Goal: Task Accomplishment & Management: Manage account settings

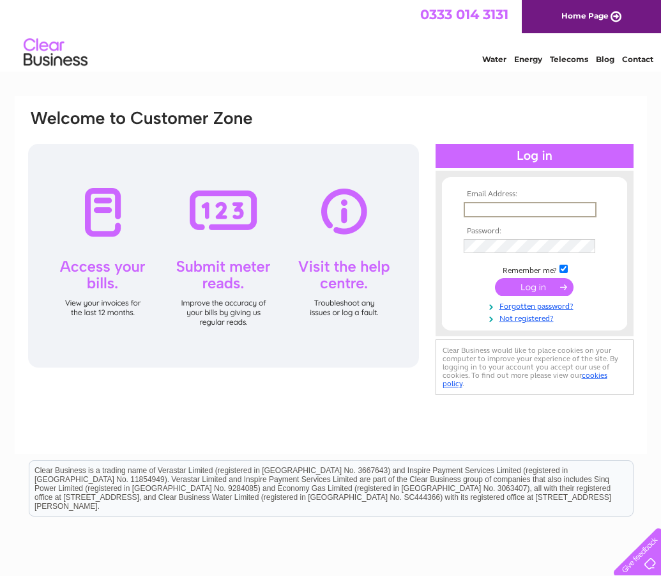
click at [505, 204] on input "text" at bounding box center [530, 209] width 133 height 15
type input "ses-accounts@wartsila.com"
click at [530, 291] on input "submit" at bounding box center [534, 287] width 79 height 18
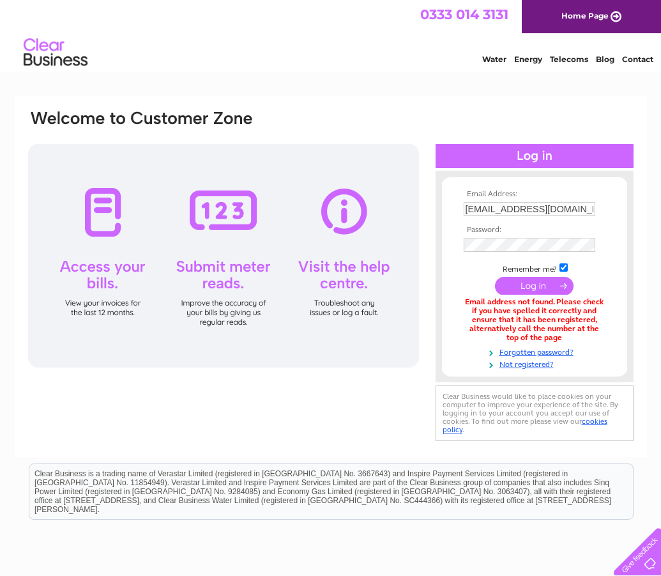
click at [601, 230] on th "Password:" at bounding box center [535, 230] width 148 height 9
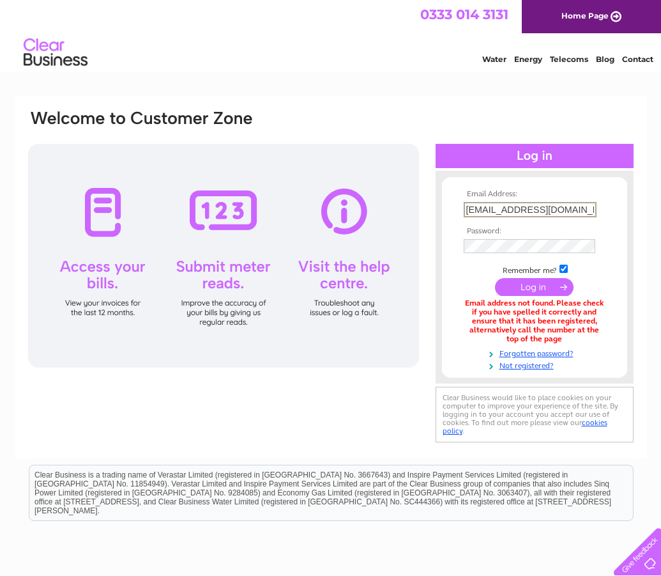
drag, startPoint x: 587, startPoint y: 210, endPoint x: 467, endPoint y: 208, distance: 119.5
click at [467, 208] on input "[EMAIL_ADDRESS][DOMAIN_NAME]" at bounding box center [530, 209] width 133 height 15
type input "[EMAIL_ADDRESS][DOMAIN_NAME]"
click at [556, 290] on input "submit" at bounding box center [534, 287] width 79 height 18
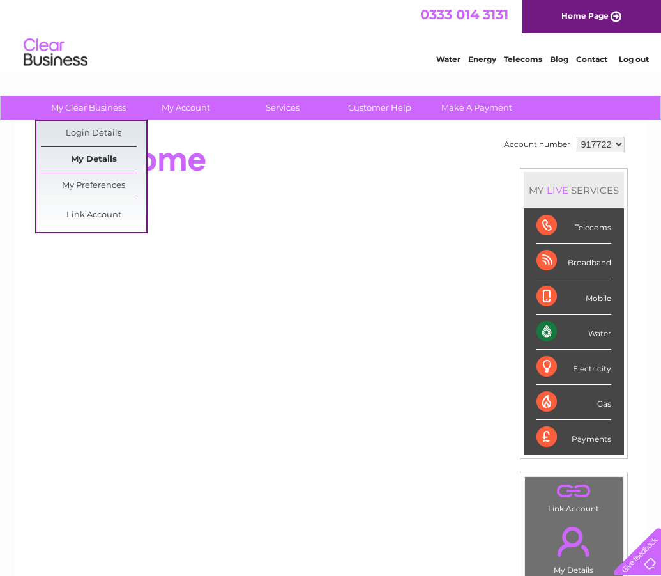
click at [108, 155] on link "My Details" at bounding box center [93, 160] width 105 height 26
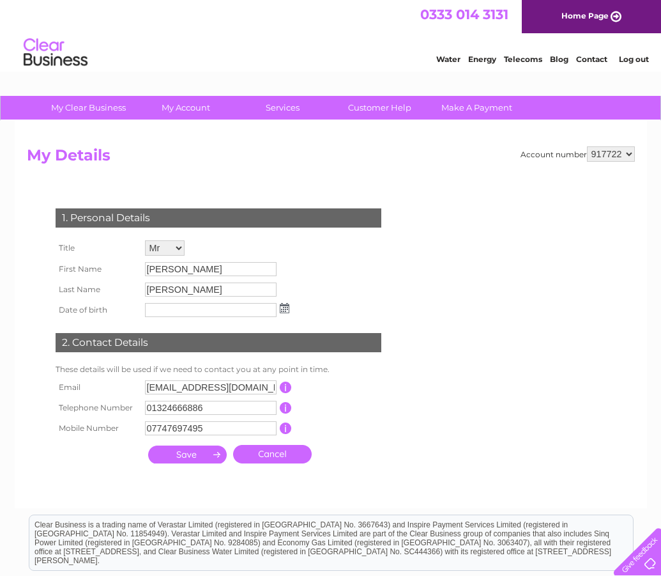
click at [287, 387] on input "button" at bounding box center [286, 387] width 12 height 12
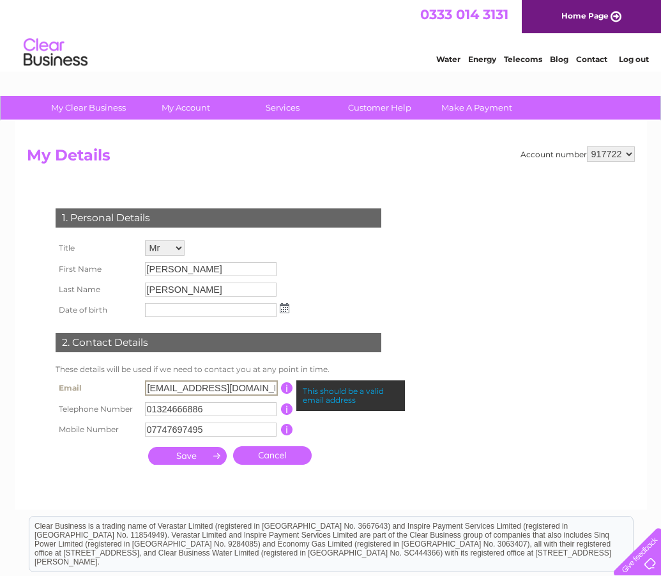
drag, startPoint x: 228, startPoint y: 388, endPoint x: 144, endPoint y: 384, distance: 84.4
click at [144, 384] on td "tk@ses-marine.com" at bounding box center [211, 388] width 139 height 22
type input "ses-accounts@nacosmarine.com"
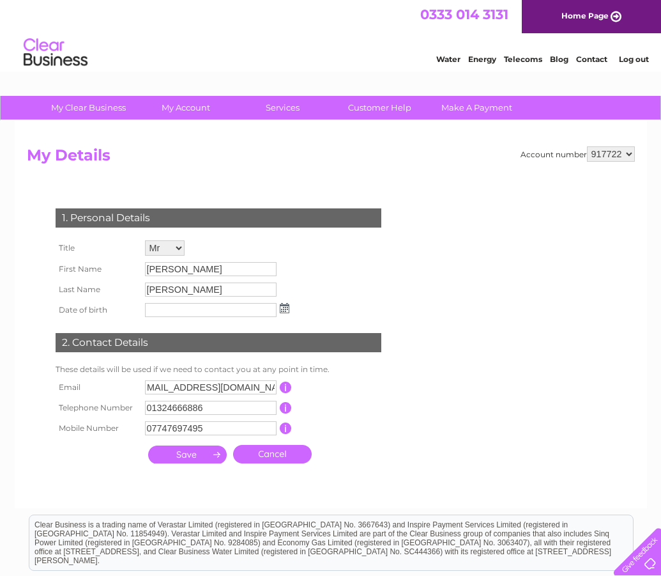
scroll to position [0, 0]
click at [426, 431] on form "Account number 917722 964600 My Details 1. Personal Details Title Mr Mrs Ms Mis…" at bounding box center [331, 320] width 608 height 349
click at [273, 388] on input "ses-accounts@nacosmarine.com" at bounding box center [211, 387] width 132 height 14
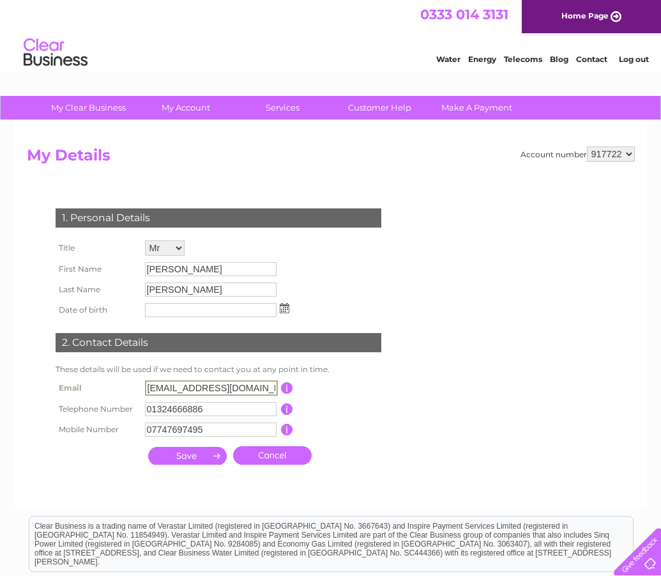
click at [390, 384] on td "This should be a valid email address" at bounding box center [344, 388] width 102 height 22
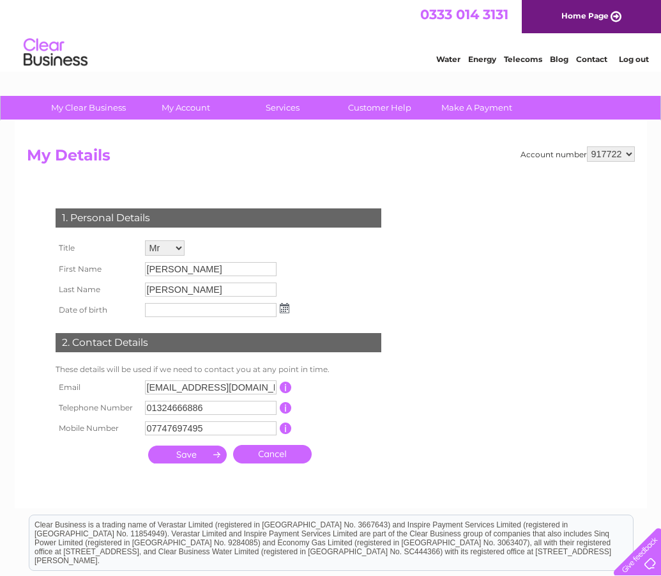
click at [194, 457] on input "submit" at bounding box center [187, 454] width 79 height 18
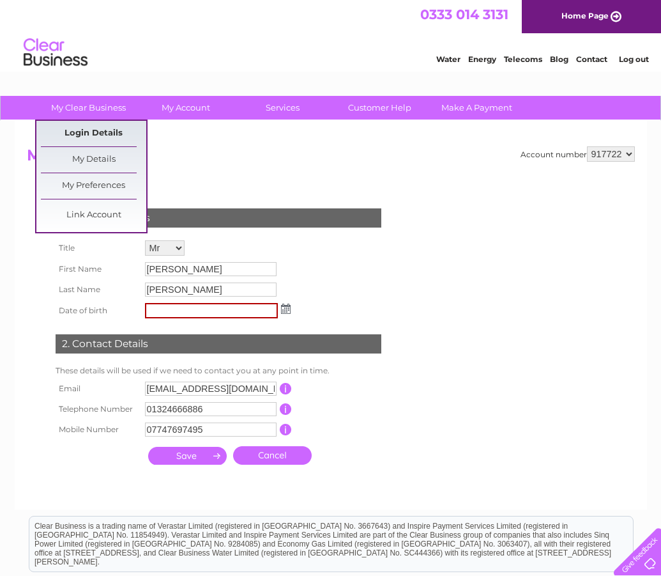
click at [104, 131] on link "Login Details" at bounding box center [93, 134] width 105 height 26
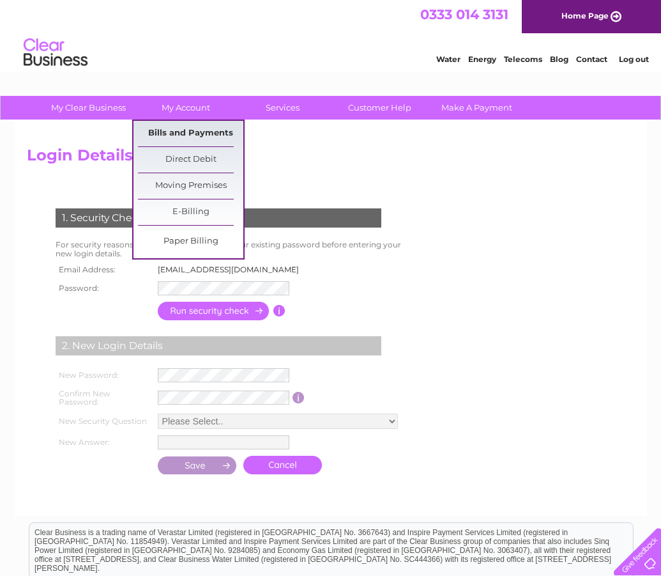
click at [199, 139] on link "Bills and Payments" at bounding box center [190, 134] width 105 height 26
click at [187, 112] on link "My Account" at bounding box center [185, 108] width 105 height 24
click at [188, 132] on link "Bills and Payments" at bounding box center [190, 134] width 105 height 26
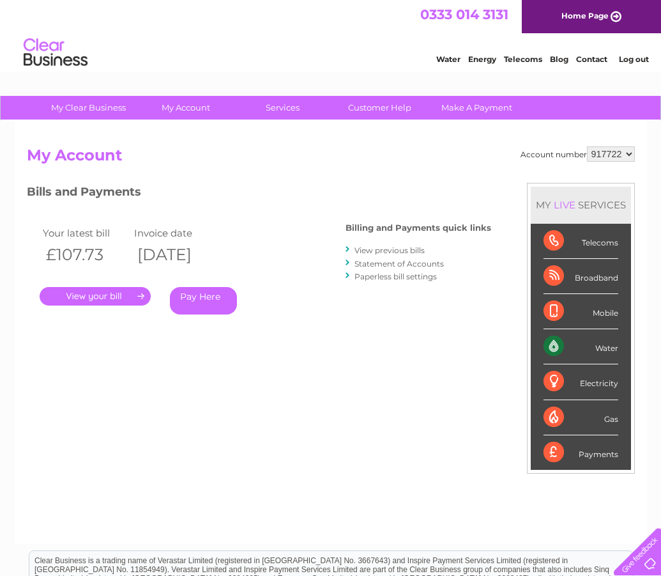
click at [121, 296] on link "." at bounding box center [95, 296] width 111 height 19
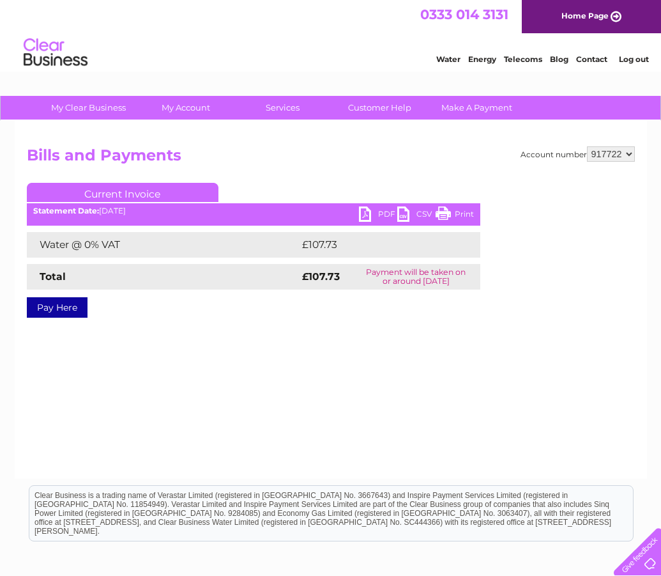
click at [385, 218] on link "PDF" at bounding box center [378, 215] width 38 height 19
click at [627, 153] on select "917722 964600" at bounding box center [611, 153] width 48 height 15
select select "964600"
click at [587, 146] on select "917722 964600" at bounding box center [611, 153] width 48 height 15
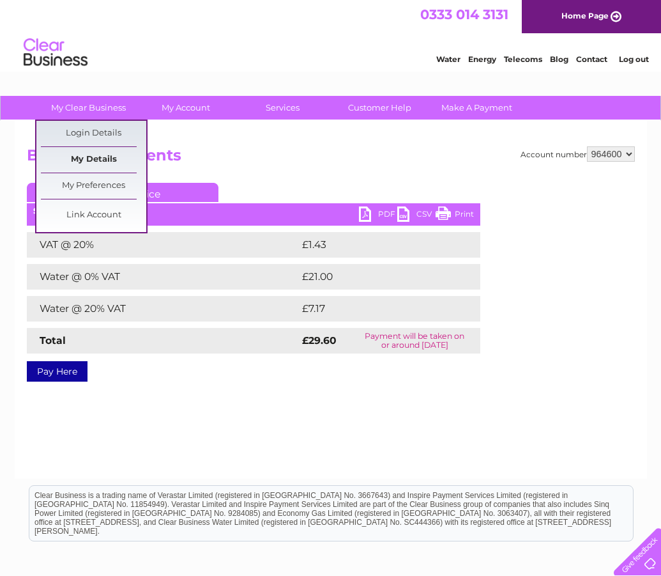
click at [99, 158] on link "My Details" at bounding box center [93, 160] width 105 height 26
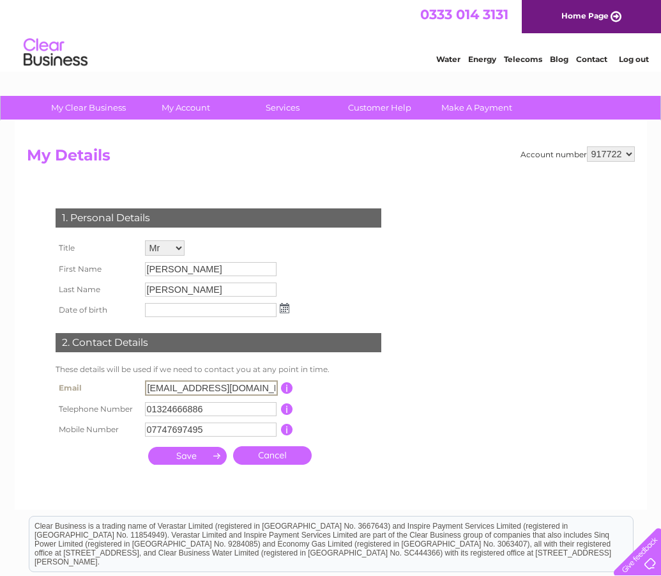
drag, startPoint x: 233, startPoint y: 387, endPoint x: 148, endPoint y: 385, distance: 84.4
click at [148, 385] on input "tk@ses-marine.com" at bounding box center [211, 387] width 133 height 15
type input "ses-accounts@nacosmarine.com"
click at [185, 459] on input "submit" at bounding box center [187, 456] width 79 height 18
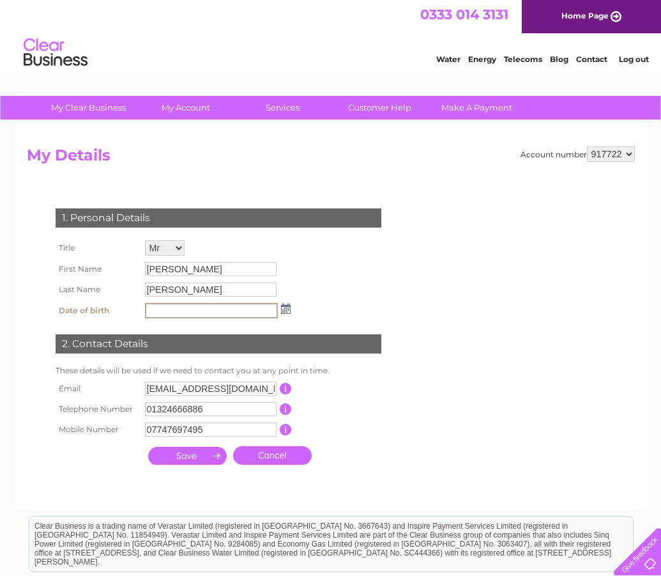
click at [191, 460] on input "submit" at bounding box center [187, 456] width 79 height 18
click at [192, 457] on input "submit" at bounding box center [187, 456] width 79 height 18
click at [213, 457] on input "submit" at bounding box center [187, 456] width 79 height 18
click at [231, 430] on input "07747697495" at bounding box center [211, 429] width 132 height 14
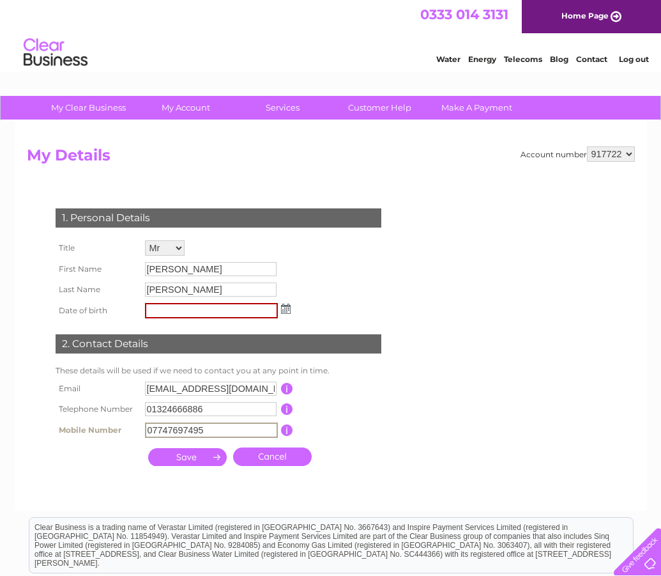
click at [233, 411] on input "01324666886" at bounding box center [211, 409] width 132 height 14
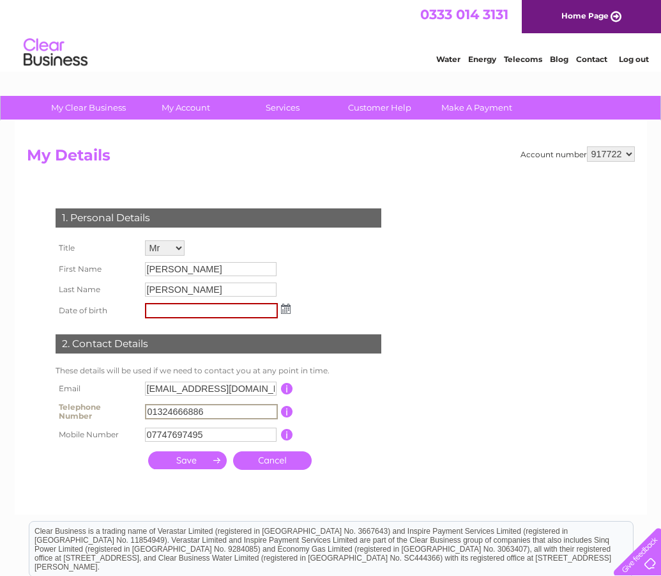
click at [371, 273] on div "1. Personal Details Title Mr Mrs Ms Miss Dr Rev Prof Other First Name Stephen L…" at bounding box center [221, 336] width 388 height 280
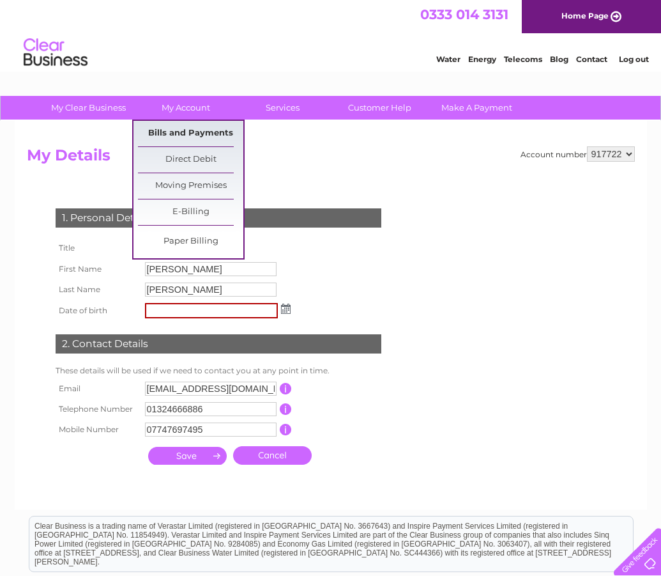
click at [203, 128] on link "Bills and Payments" at bounding box center [190, 134] width 105 height 26
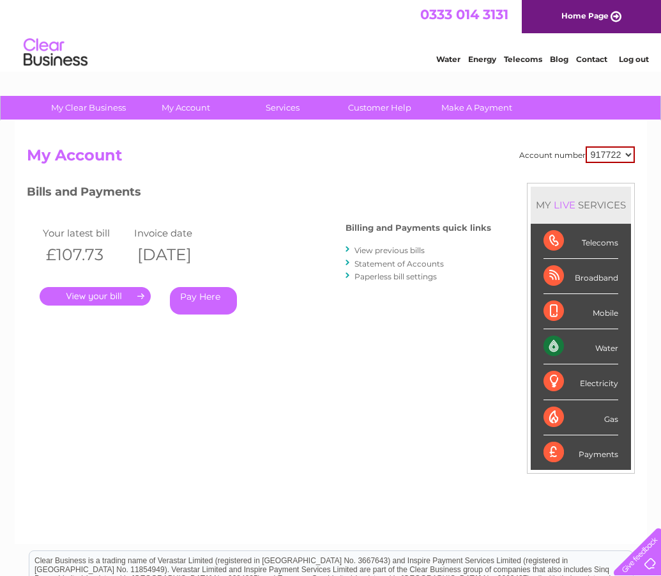
click at [615, 157] on select "917722 964600" at bounding box center [610, 154] width 49 height 17
select select "964600"
click at [586, 146] on select "917722 964600" at bounding box center [610, 154] width 49 height 17
click at [112, 296] on link "." at bounding box center [95, 296] width 111 height 19
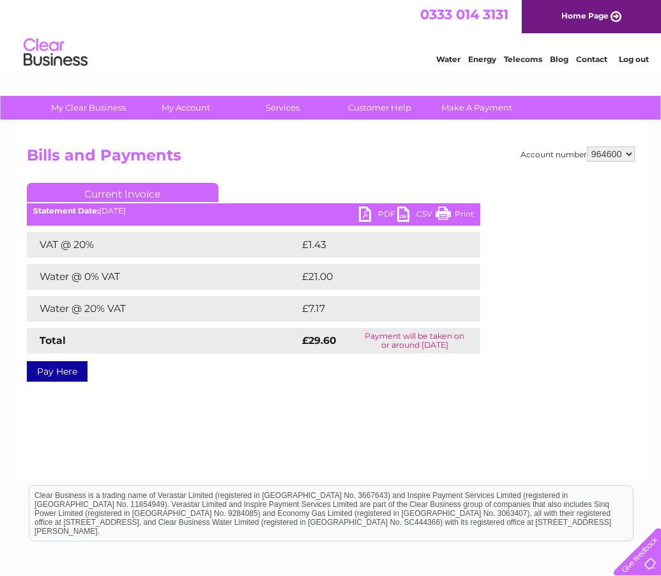
click at [385, 216] on link "PDF" at bounding box center [378, 215] width 38 height 19
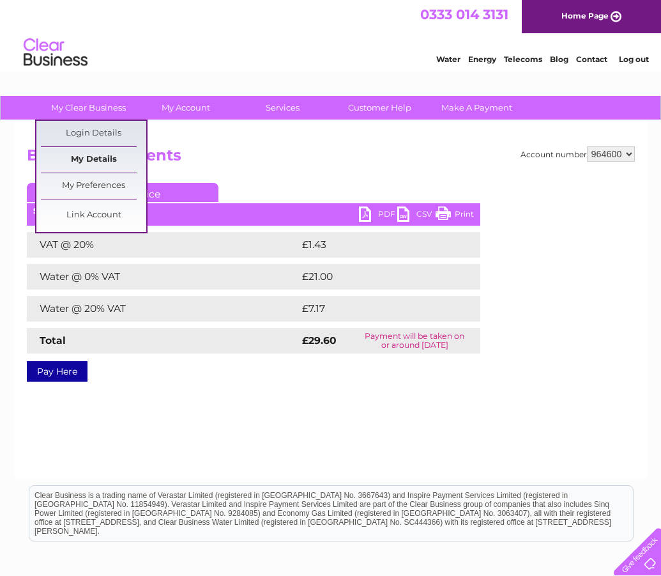
click at [98, 155] on link "My Details" at bounding box center [93, 160] width 105 height 26
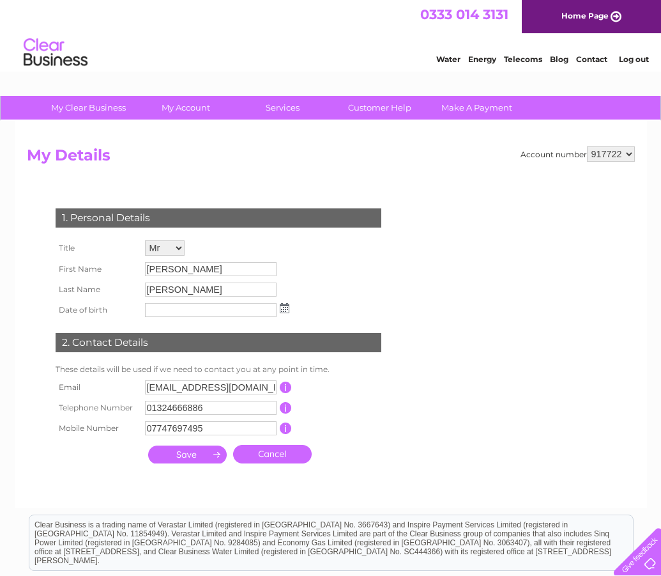
click at [285, 388] on input "button" at bounding box center [286, 387] width 12 height 12
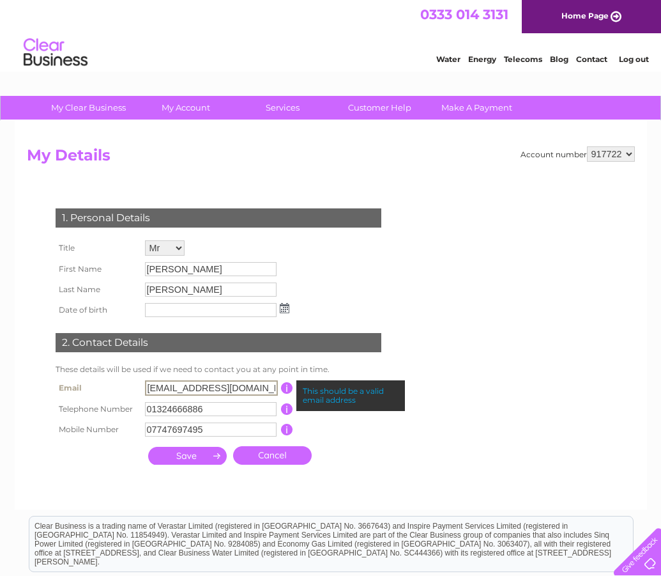
click at [245, 386] on input "[EMAIL_ADDRESS][DOMAIN_NAME]" at bounding box center [211, 387] width 133 height 15
drag, startPoint x: 229, startPoint y: 389, endPoint x: 142, endPoint y: 384, distance: 87.0
click at [142, 384] on td "[EMAIL_ADDRESS][DOMAIN_NAME]" at bounding box center [211, 388] width 139 height 22
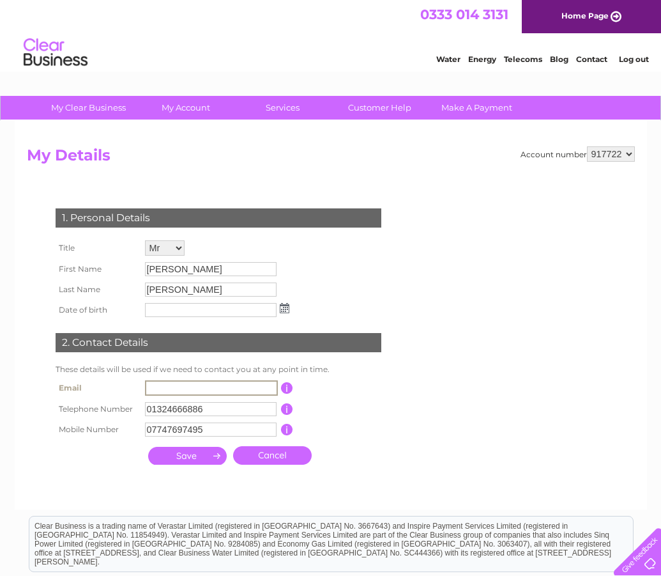
click at [164, 388] on input "text" at bounding box center [211, 387] width 133 height 15
type input "[EMAIL_ADDRESS][DOMAIN_NAME]"
click at [214, 455] on input "submit" at bounding box center [187, 456] width 79 height 18
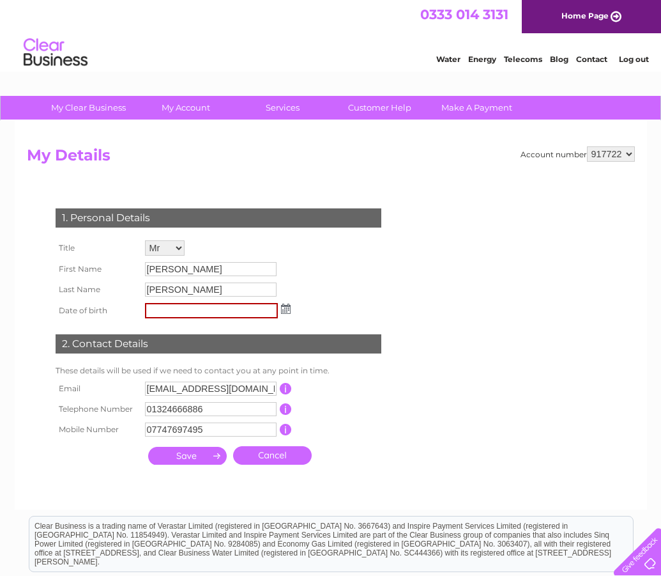
click at [629, 62] on link "Log out" at bounding box center [634, 59] width 30 height 10
